Goal: Find specific page/section: Find specific page/section

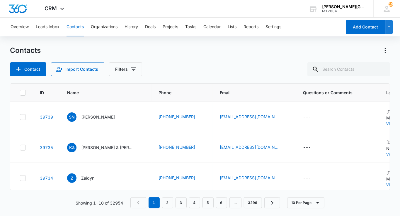
scroll to position [0, 21]
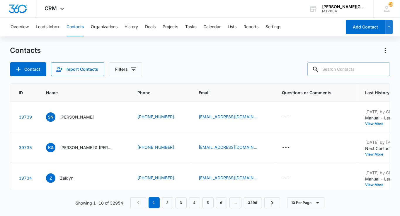
click at [357, 70] on input "text" at bounding box center [348, 69] width 83 height 14
paste input "[EMAIL_ADDRESS][DOMAIN_NAME]"
type input "[EMAIL_ADDRESS][DOMAIN_NAME]"
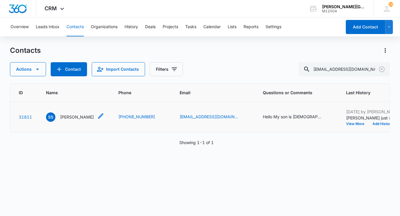
click at [75, 120] on p "[PERSON_NAME]" at bounding box center [77, 117] width 34 height 6
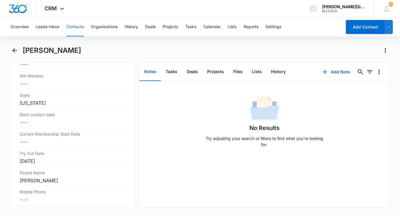
scroll to position [569, 0]
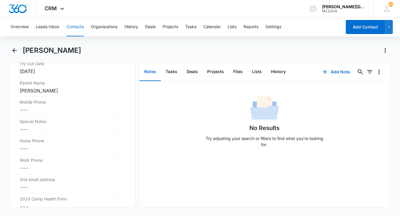
click at [73, 23] on button "Contacts" at bounding box center [75, 27] width 17 height 19
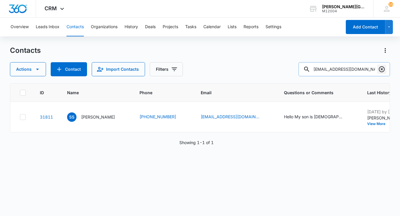
click at [381, 71] on icon "Clear" at bounding box center [381, 69] width 7 height 7
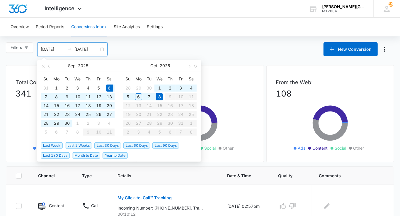
click at [95, 47] on input "10/08/2025" at bounding box center [86, 49] width 24 height 6
type input "10/09/2025"
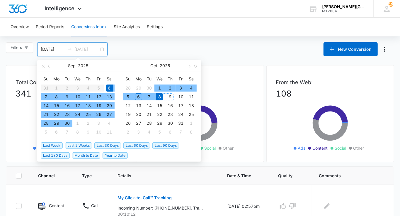
click at [167, 96] on div "9" at bounding box center [170, 96] width 7 height 7
